Goal: Information Seeking & Learning: Learn about a topic

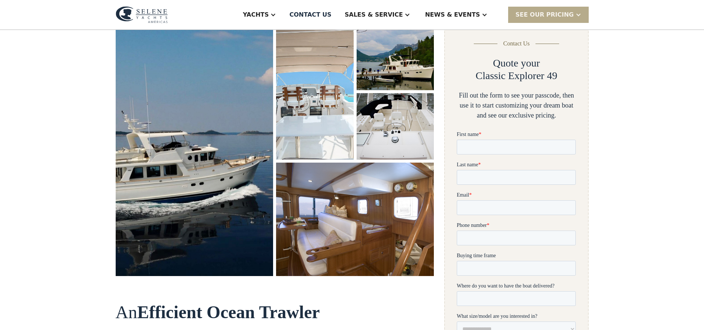
scroll to position [111, 0]
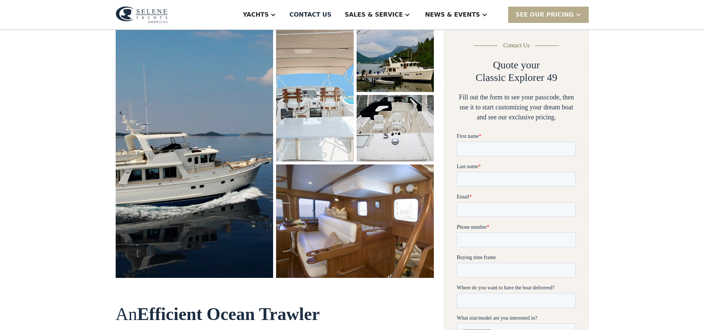
click at [181, 144] on img "open lightbox" at bounding box center [194, 151] width 167 height 267
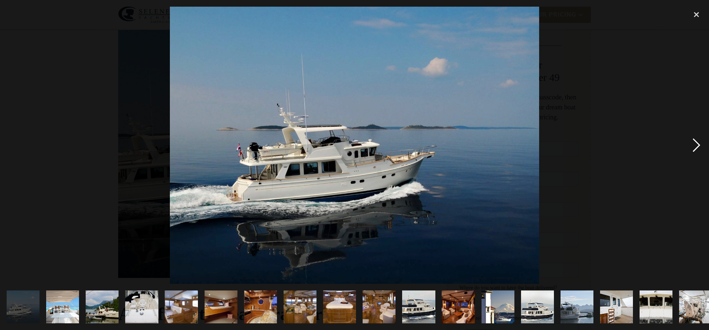
click at [697, 147] on div "next image" at bounding box center [696, 145] width 25 height 277
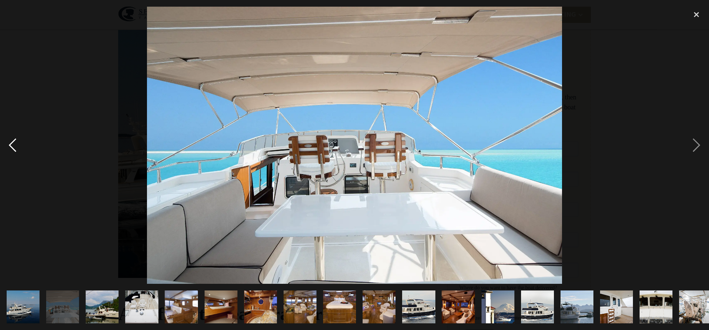
drag, startPoint x: 10, startPoint y: 145, endPoint x: 4, endPoint y: 146, distance: 6.3
click at [10, 146] on div "previous image" at bounding box center [12, 145] width 25 height 277
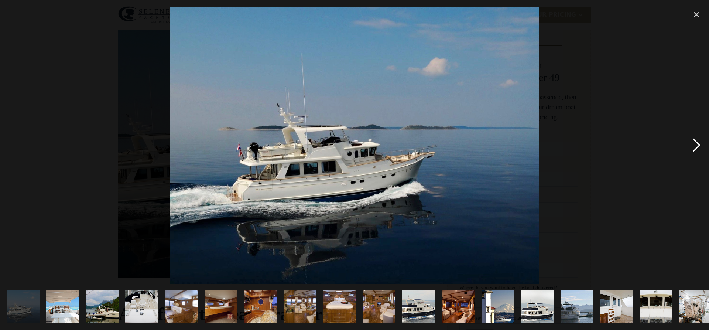
click at [694, 147] on div "next image" at bounding box center [696, 145] width 25 height 277
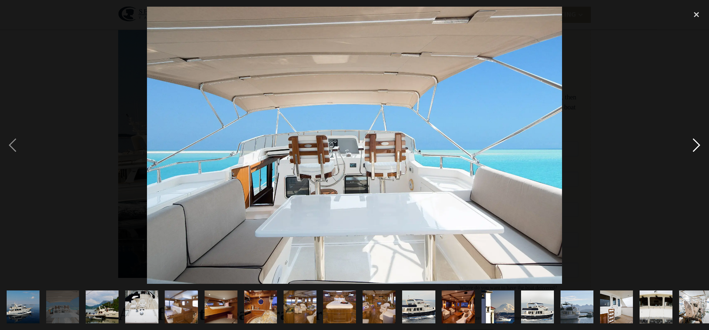
click at [693, 149] on div "next image" at bounding box center [696, 145] width 25 height 277
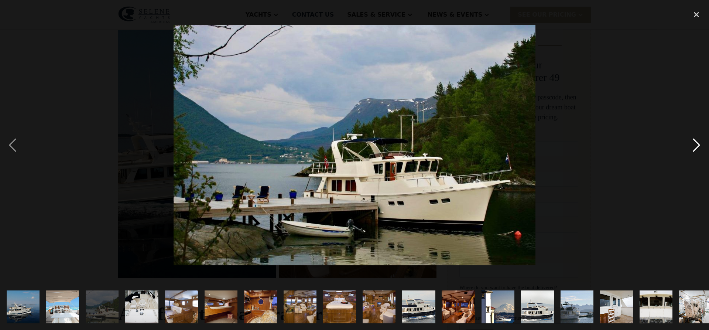
click at [694, 149] on div "next image" at bounding box center [696, 145] width 25 height 277
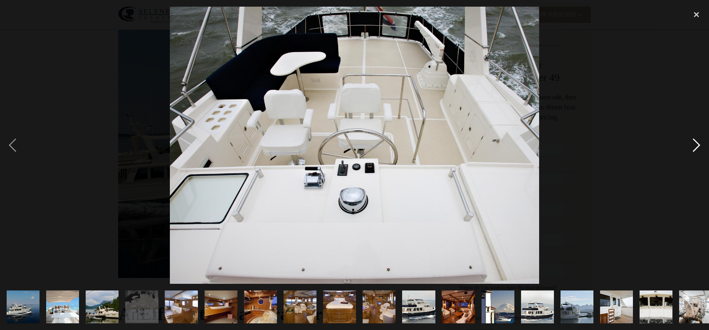
click at [697, 150] on div "next image" at bounding box center [696, 145] width 25 height 277
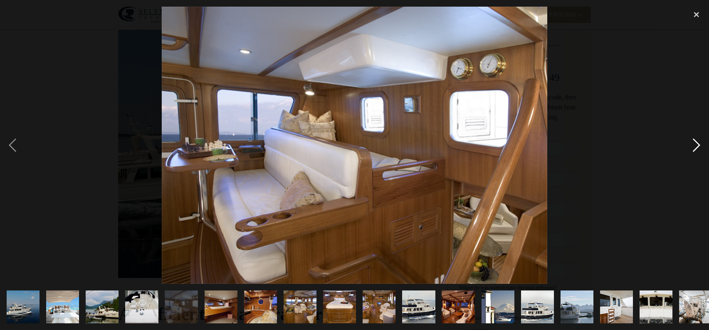
click at [697, 150] on div "next image" at bounding box center [696, 145] width 25 height 277
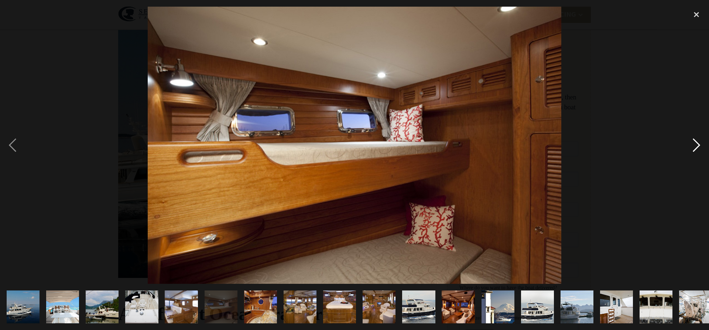
click at [697, 150] on div "next image" at bounding box center [696, 145] width 25 height 277
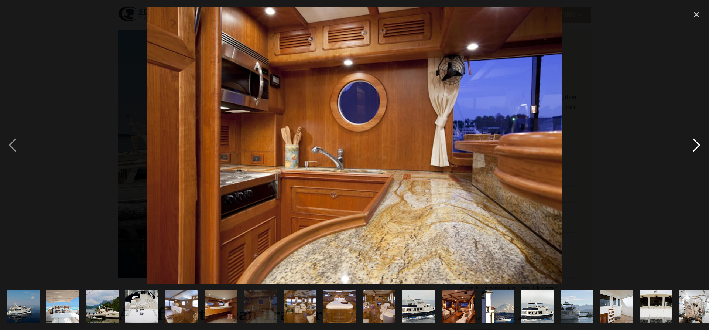
click at [697, 150] on div "next image" at bounding box center [696, 145] width 25 height 277
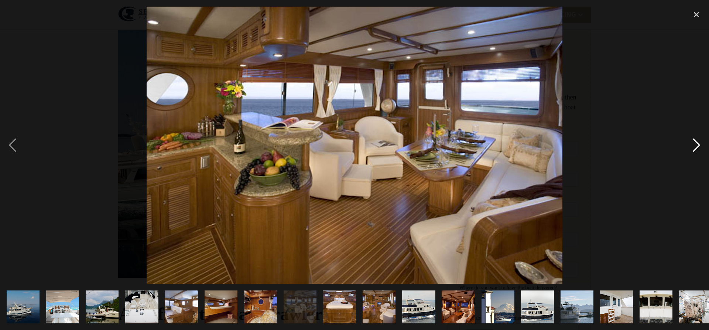
click at [703, 142] on div "next image" at bounding box center [696, 145] width 25 height 277
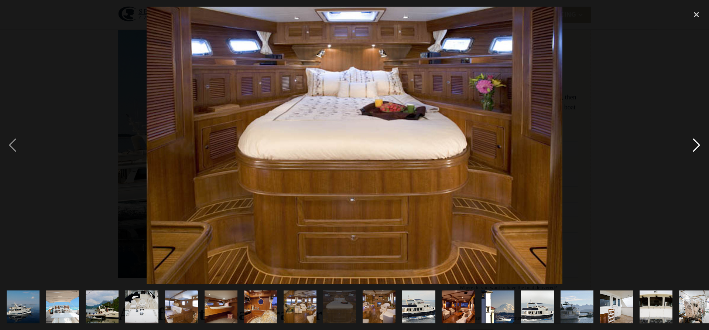
click at [702, 144] on div "next image" at bounding box center [696, 145] width 25 height 277
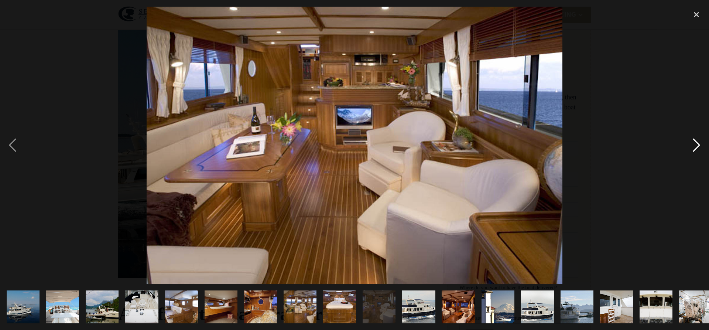
click at [702, 144] on div "next image" at bounding box center [696, 145] width 25 height 277
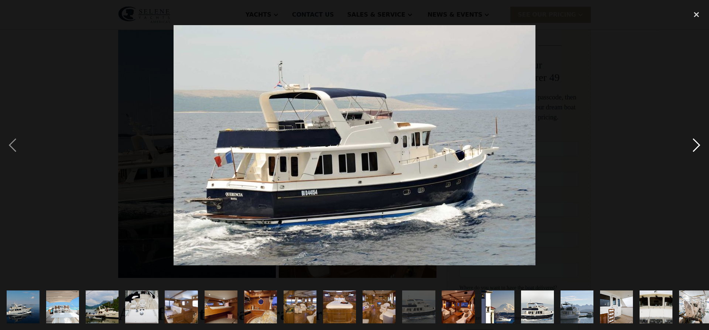
click at [702, 144] on div "next image" at bounding box center [696, 145] width 25 height 277
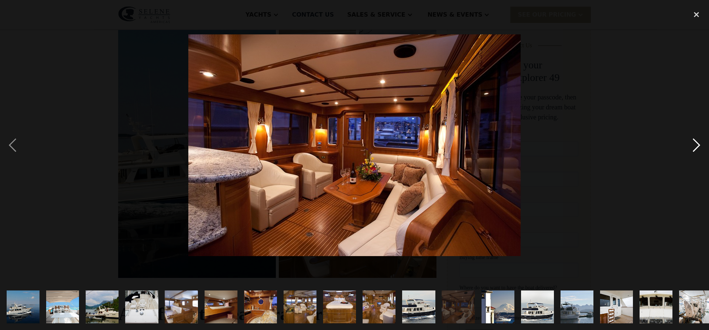
click at [699, 146] on div "next image" at bounding box center [696, 145] width 25 height 277
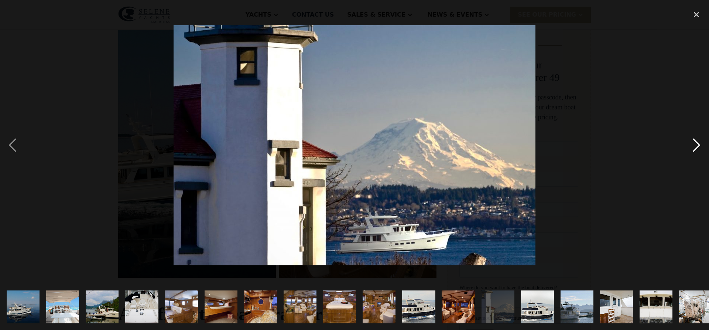
click at [695, 149] on div "next image" at bounding box center [696, 145] width 25 height 277
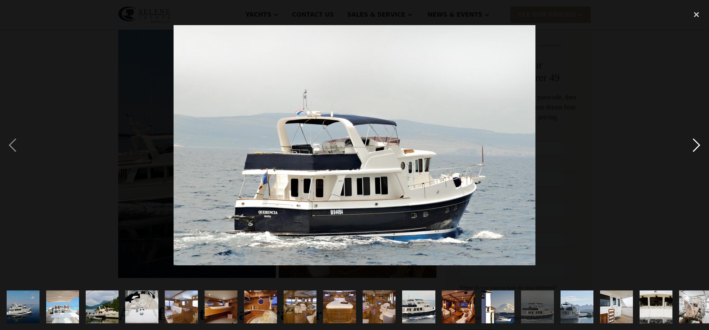
click at [698, 150] on div "next image" at bounding box center [696, 145] width 25 height 277
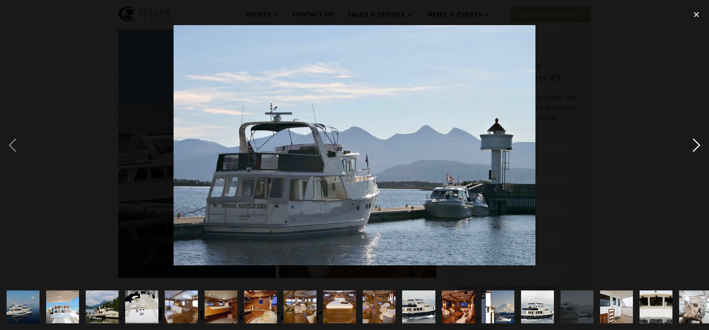
click at [699, 147] on div "next image" at bounding box center [696, 145] width 25 height 277
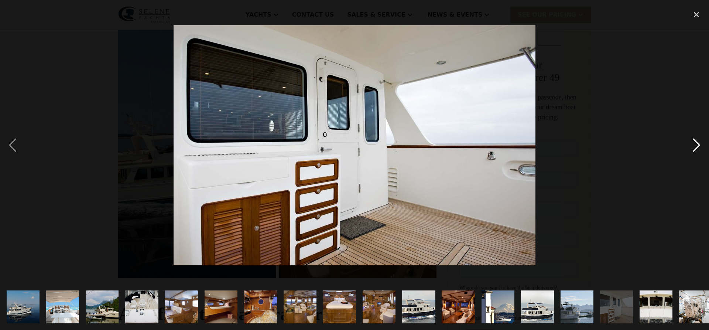
click at [696, 145] on div "next image" at bounding box center [696, 145] width 25 height 277
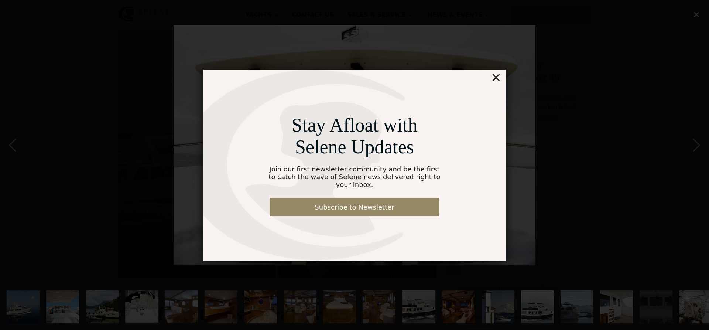
click at [500, 84] on div "×" at bounding box center [496, 77] width 11 height 15
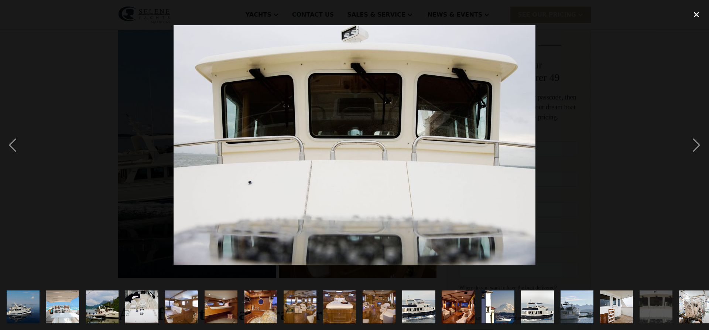
click at [693, 11] on div "close lightbox" at bounding box center [696, 15] width 25 height 16
